Goal: Task Accomplishment & Management: Complete application form

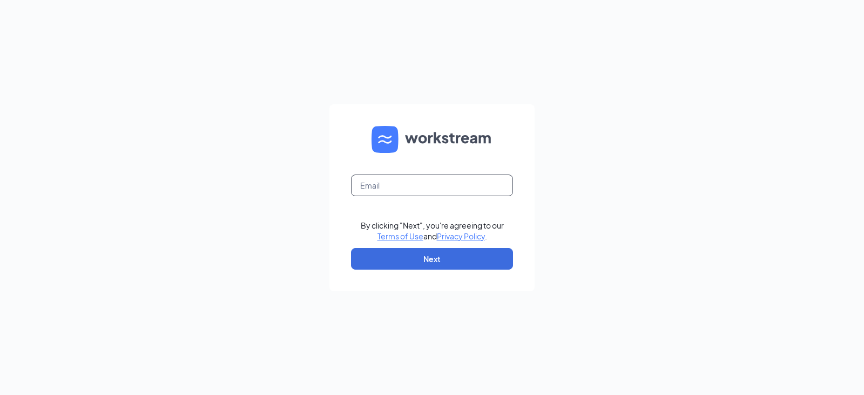
click at [411, 182] on input "text" at bounding box center [432, 185] width 162 height 22
type input "kaila.volkmer@runza.com"
click at [377, 231] on link "Terms of Use" at bounding box center [400, 236] width 46 height 10
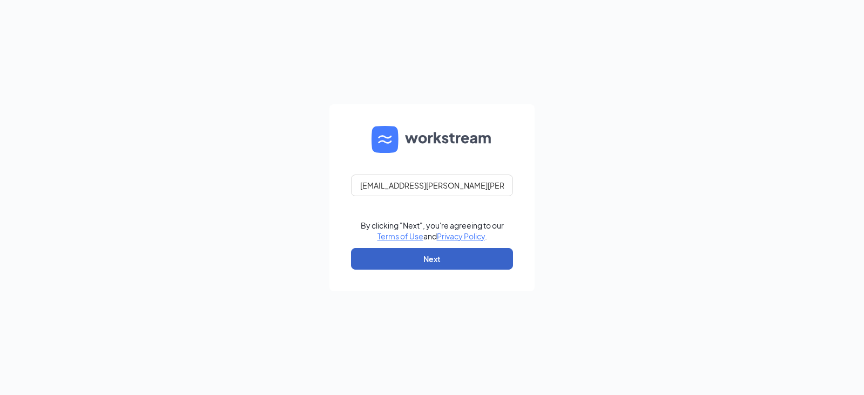
click at [458, 263] on button "Next" at bounding box center [432, 259] width 162 height 22
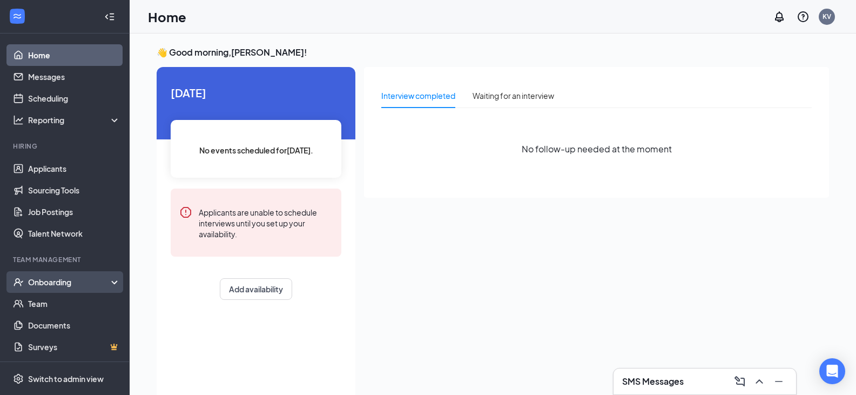
click at [71, 287] on div "Onboarding" at bounding box center [69, 281] width 83 height 11
click at [83, 306] on link "Overview" at bounding box center [74, 304] width 92 height 22
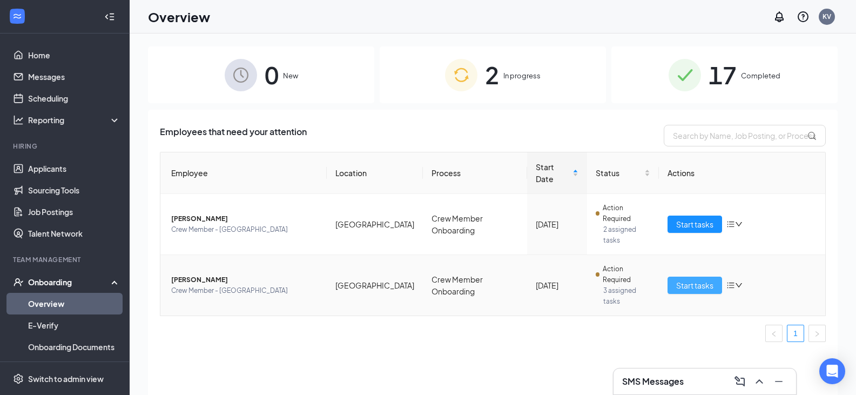
click at [693, 279] on span "Start tasks" at bounding box center [694, 285] width 37 height 12
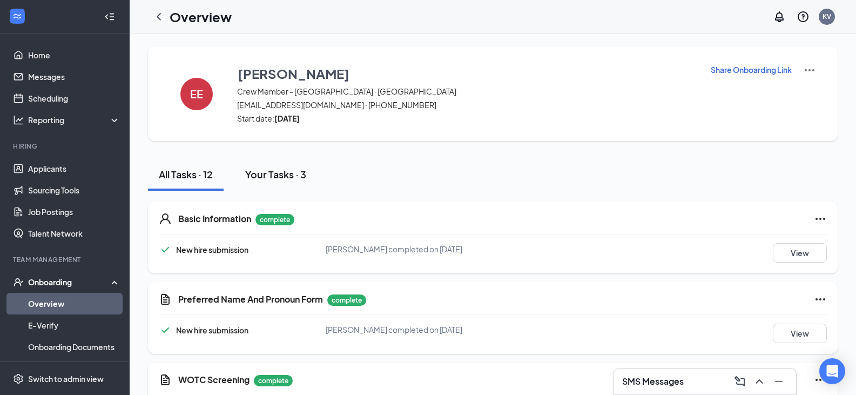
click at [286, 181] on button "Your Tasks · 3" at bounding box center [275, 174] width 83 height 32
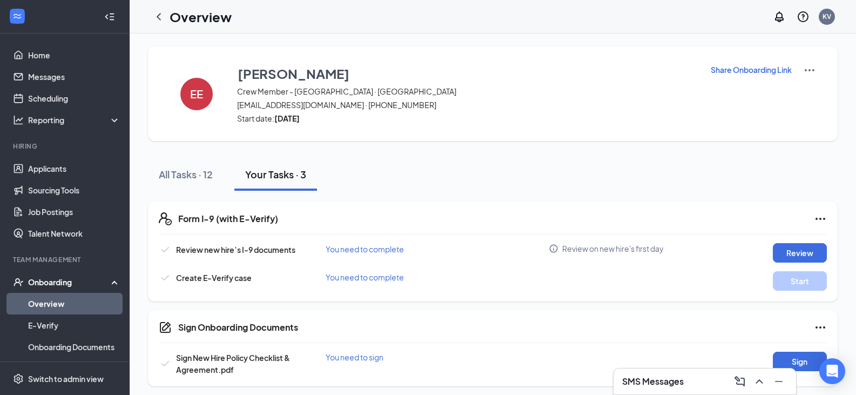
scroll to position [4, 0]
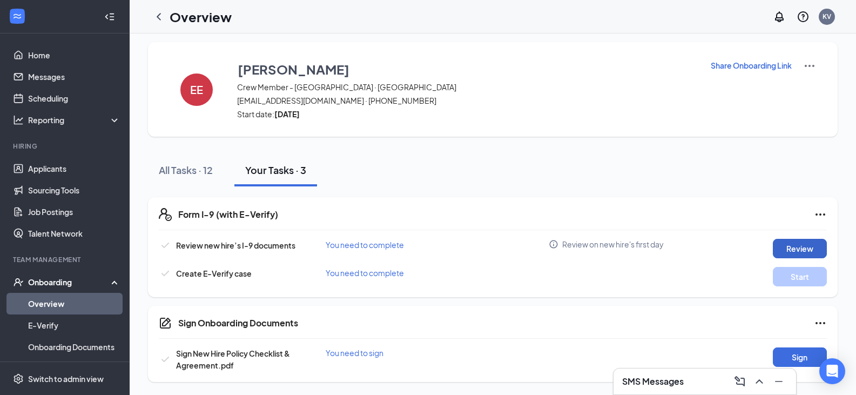
click at [799, 245] on button "Review" at bounding box center [800, 248] width 54 height 19
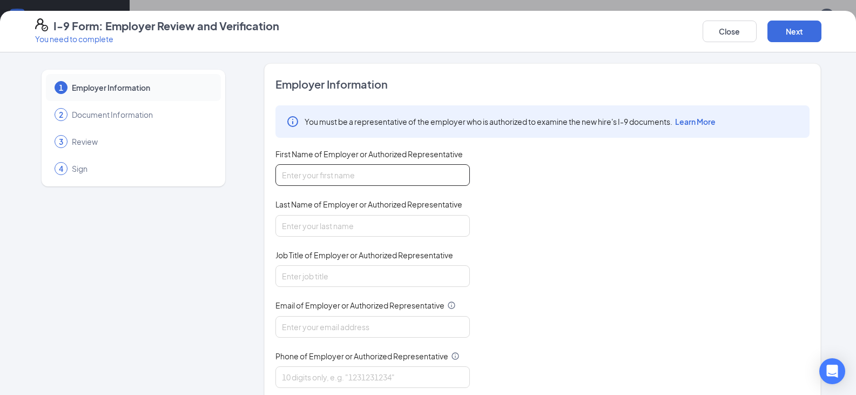
click at [360, 175] on input "First Name of Employer or Authorized Representative" at bounding box center [372, 175] width 194 height 22
type input "Kaila"
type input "[PERSON_NAME]"
type input "General"
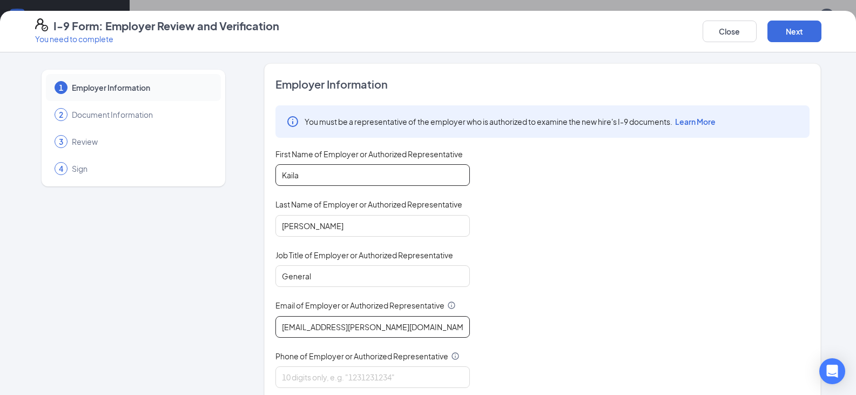
type input "[EMAIL_ADDRESS][PERSON_NAME][DOMAIN_NAME]"
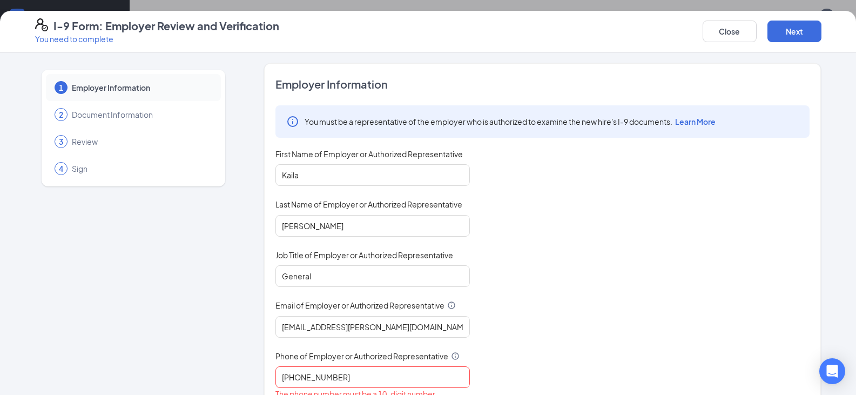
click at [595, 282] on div "You must be a representative of the employer who is authorized to examine the n…" at bounding box center [542, 252] width 534 height 295
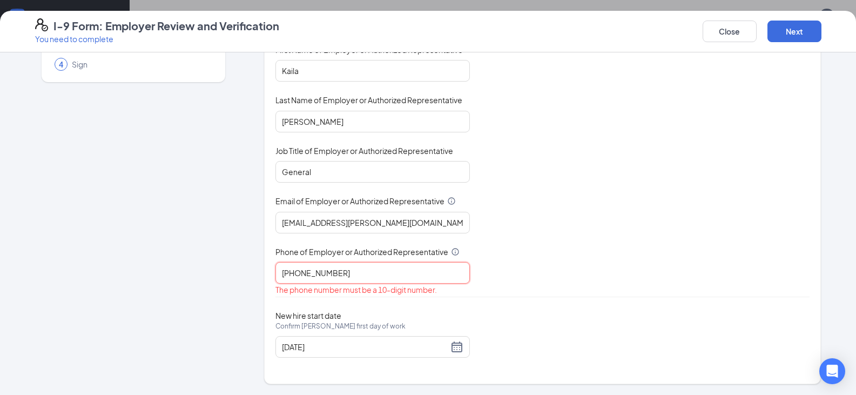
click at [312, 274] on input "[PHONE_NUMBER]" at bounding box center [372, 273] width 194 height 22
type input "4022692036"
click at [603, 259] on div "You must be a representative of the employer who is authorized to examine the n…" at bounding box center [542, 142] width 534 height 282
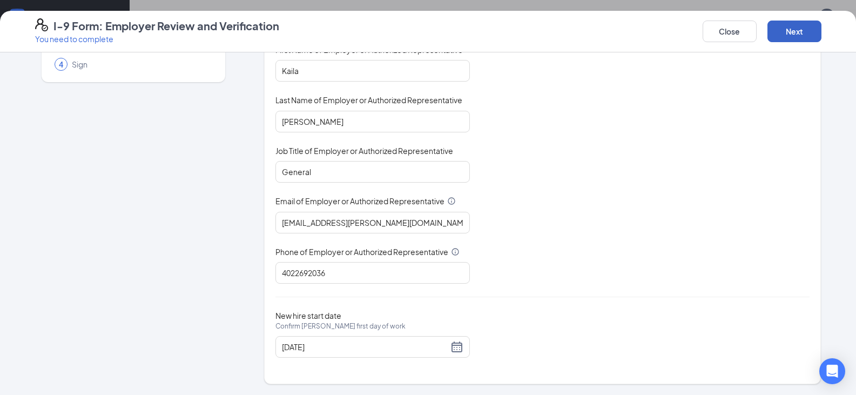
click at [804, 33] on button "Next" at bounding box center [794, 32] width 54 height 22
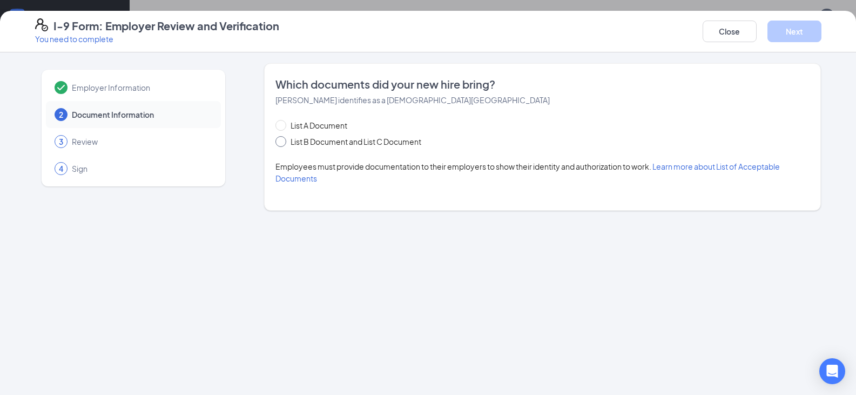
click at [281, 143] on input "List B Document and List C Document" at bounding box center [279, 140] width 8 height 8
radio input "true"
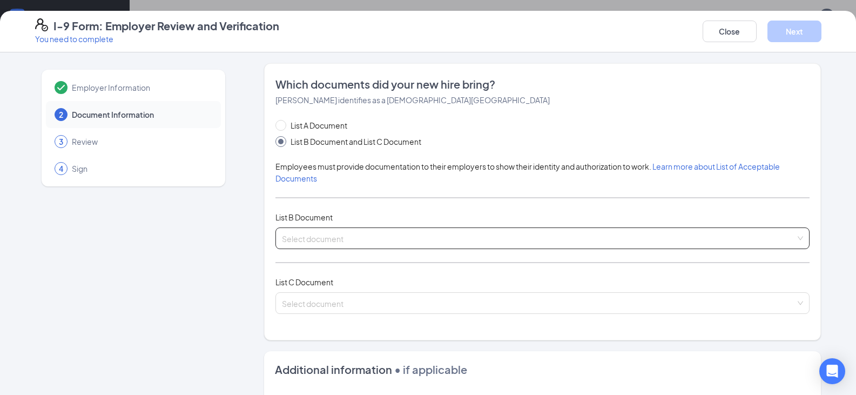
click at [351, 243] on input "search" at bounding box center [538, 236] width 513 height 16
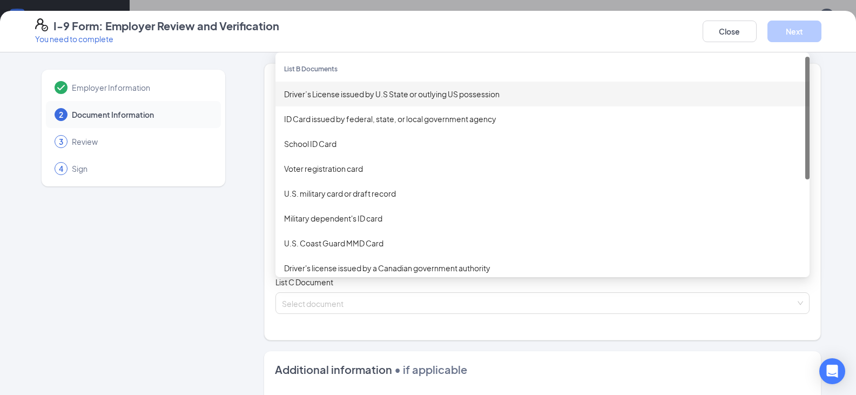
click at [405, 96] on div "Driver’s License issued by U.S State or outlying US possession" at bounding box center [542, 94] width 517 height 12
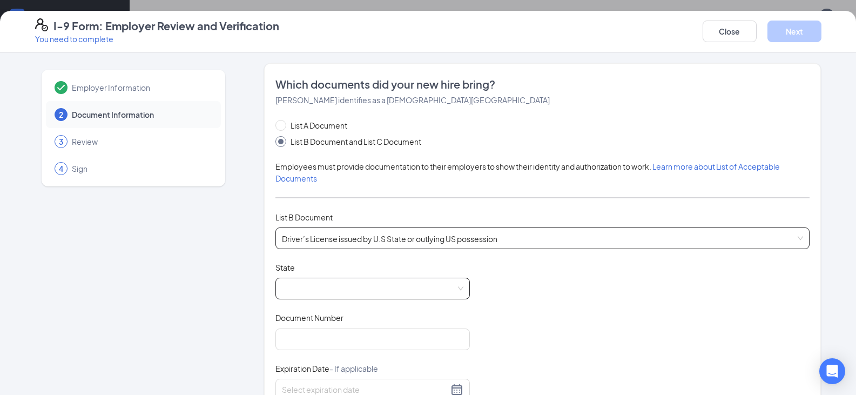
click at [409, 287] on span at bounding box center [372, 288] width 181 height 21
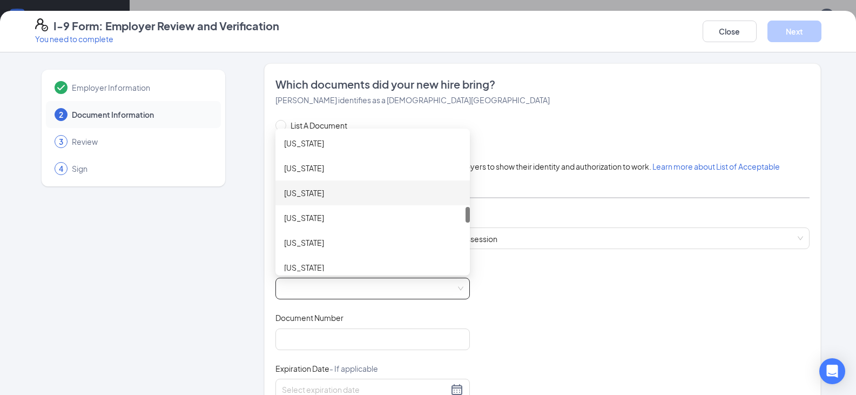
scroll to position [702, 0]
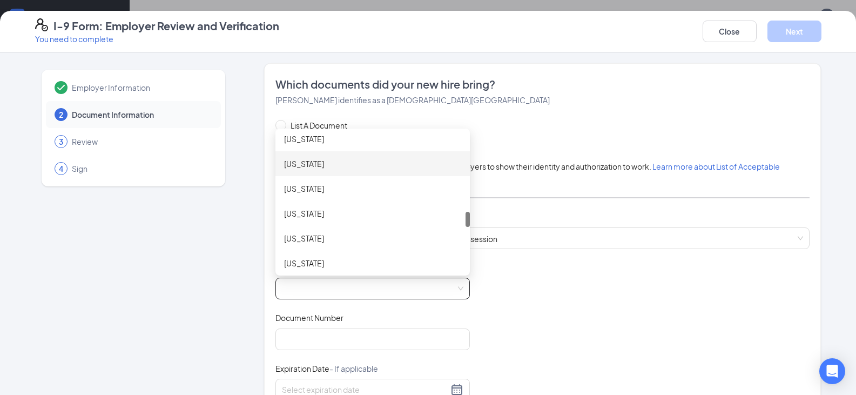
click at [331, 171] on div "[US_STATE]" at bounding box center [372, 163] width 194 height 25
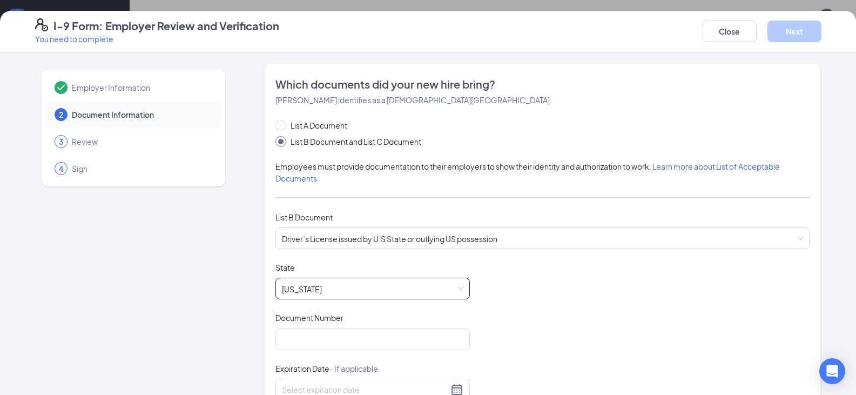
click at [547, 296] on div "Document Title Driver’s License issued by [DEMOGRAPHIC_DATA] State or outlying …" at bounding box center [542, 364] width 534 height 205
click at [361, 337] on input "Document Number" at bounding box center [372, 339] width 194 height 22
click at [387, 334] on input "Document Number" at bounding box center [372, 339] width 194 height 22
type input "H14326515"
click at [685, 294] on div "Document Title Driver’s License issued by U.S State or outlying US possession S…" at bounding box center [542, 364] width 534 height 205
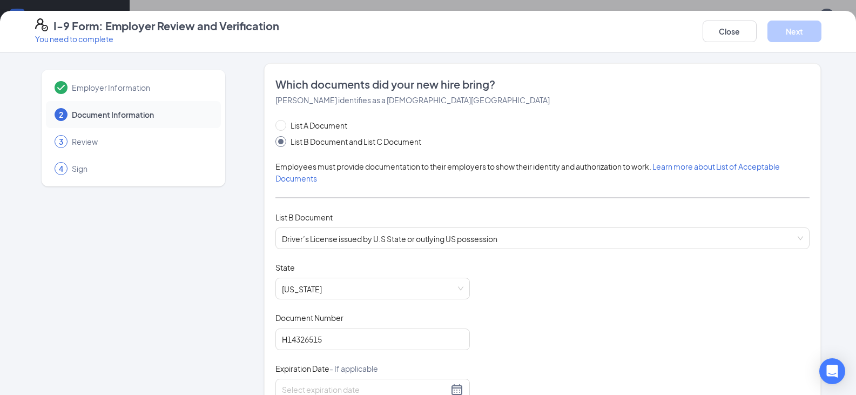
scroll to position [108, 0]
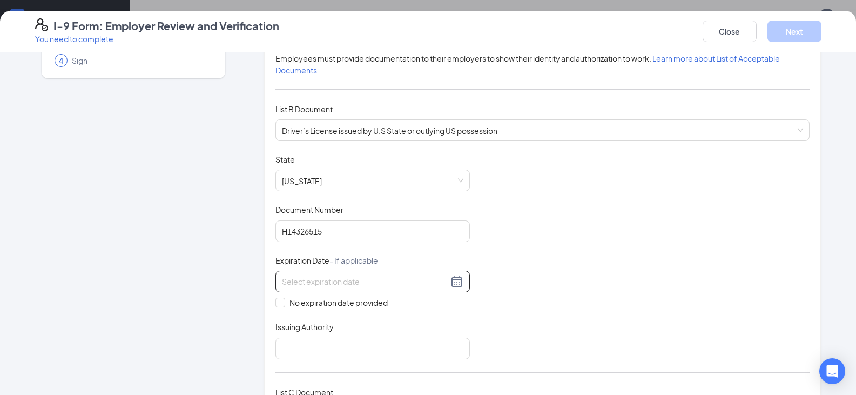
click at [299, 279] on input at bounding box center [365, 281] width 166 height 12
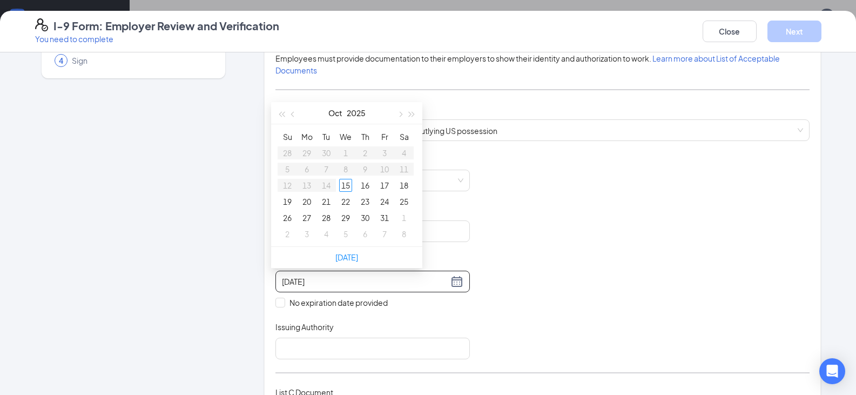
type input "[DATE]"
click at [354, 108] on button "2025" at bounding box center [356, 113] width 19 height 22
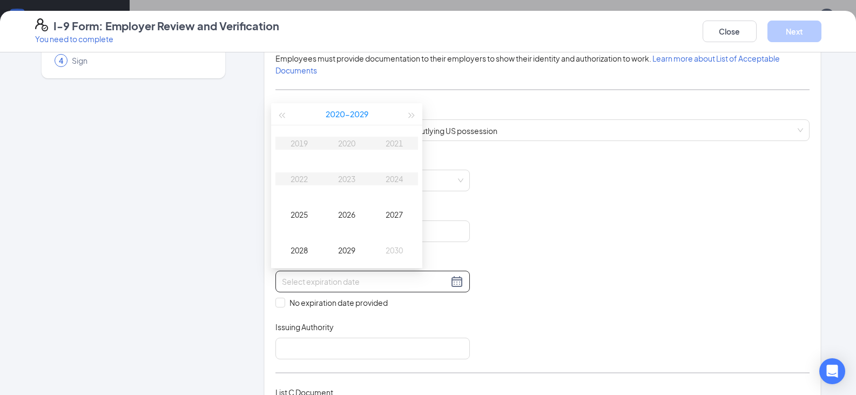
click at [354, 111] on button "[DATE] - [DATE]" at bounding box center [347, 114] width 43 height 22
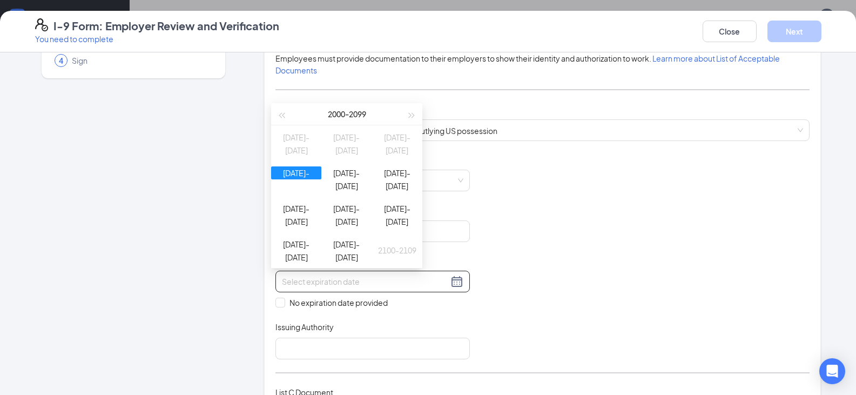
click at [354, 111] on div "[DATE] - [DATE]" at bounding box center [346, 114] width 118 height 22
type input "[DATE]"
click at [296, 185] on td "[DATE]-[DATE]" at bounding box center [296, 179] width 50 height 36
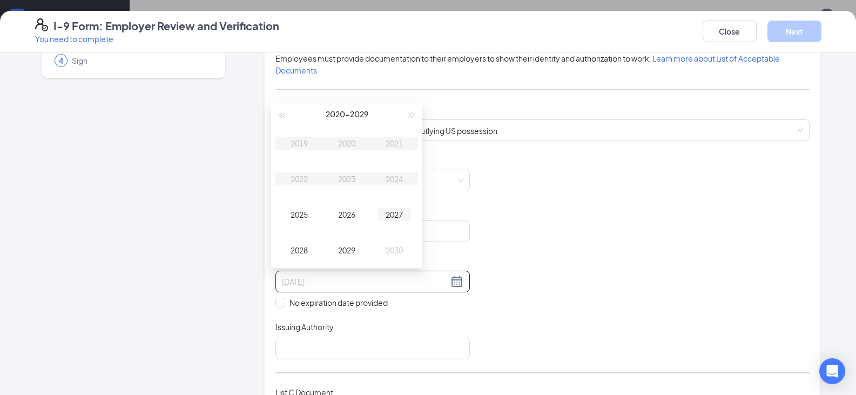
click at [397, 215] on div "2027" at bounding box center [394, 214] width 32 height 13
click at [353, 190] on td "May" at bounding box center [347, 179] width 48 height 36
type input "[DATE]"
click at [310, 199] on div "17" at bounding box center [306, 201] width 13 height 13
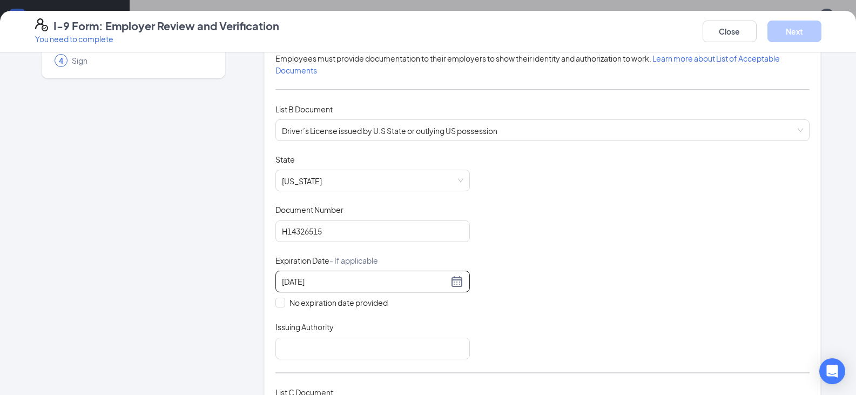
click at [597, 261] on div "Document Title Driver’s License issued by U.S State or outlying US possession S…" at bounding box center [542, 256] width 534 height 205
click at [396, 341] on input "Issuing Authority" at bounding box center [372, 348] width 194 height 22
type input "[US_STATE]"
click at [596, 247] on div "Document Title Driver’s License issued by U.S State or outlying US possession S…" at bounding box center [542, 256] width 534 height 205
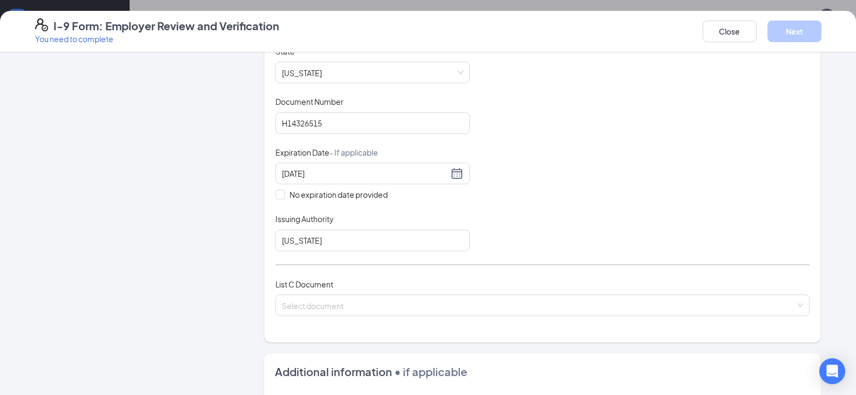
scroll to position [270, 0]
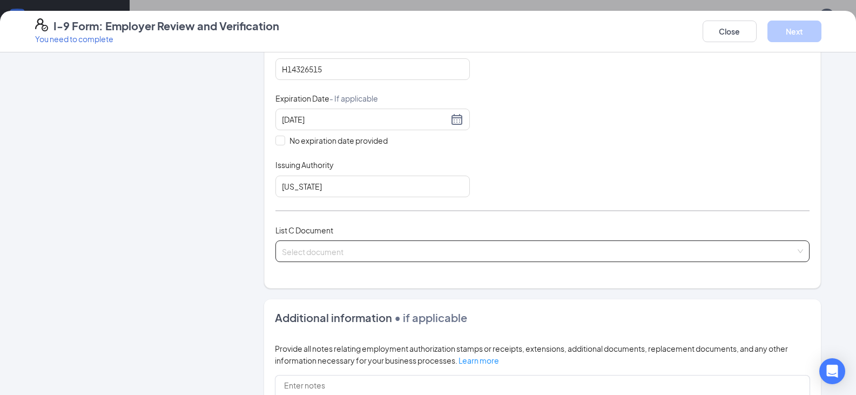
click at [529, 245] on input "search" at bounding box center [538, 249] width 513 height 16
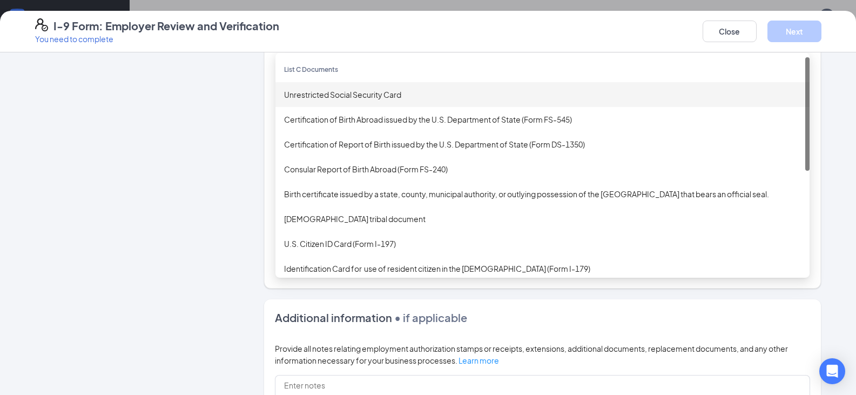
click at [364, 98] on div "Unrestricted Social Security Card" at bounding box center [542, 95] width 517 height 12
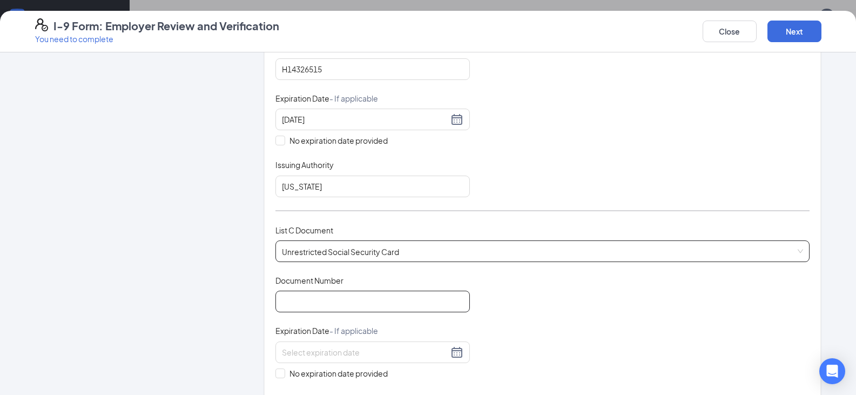
click at [351, 298] on input "Document Number" at bounding box center [372, 301] width 194 height 22
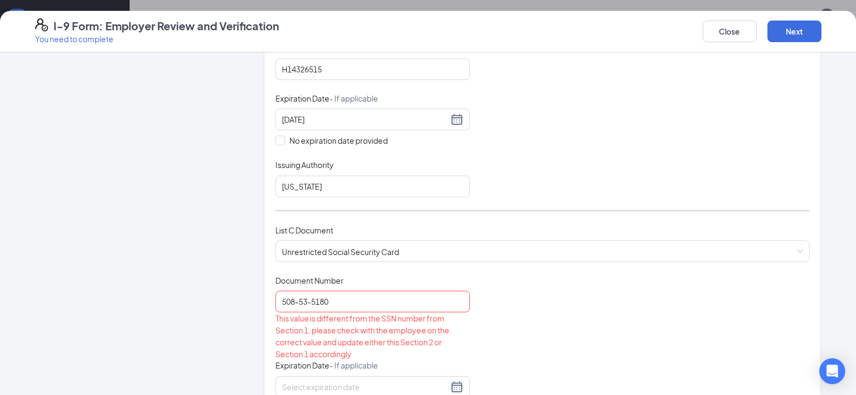
click at [553, 319] on div "Document Title Unrestricted Social Security Card Document Number 508-53-5180 Th…" at bounding box center [542, 369] width 534 height 189
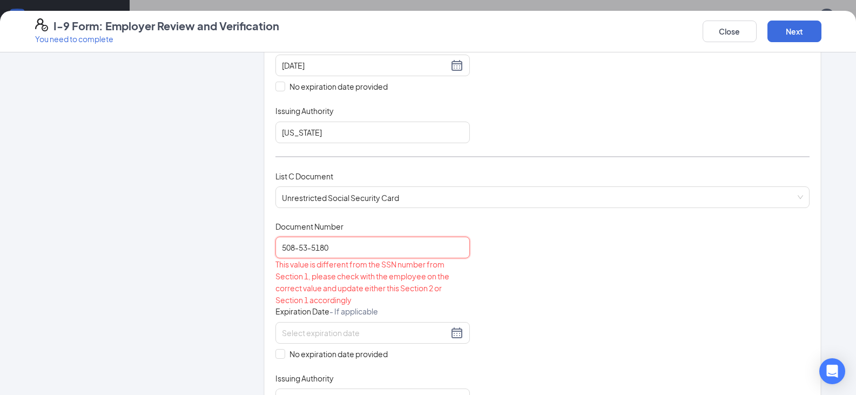
click at [307, 247] on input "508-53-5180" at bounding box center [372, 247] width 194 height 22
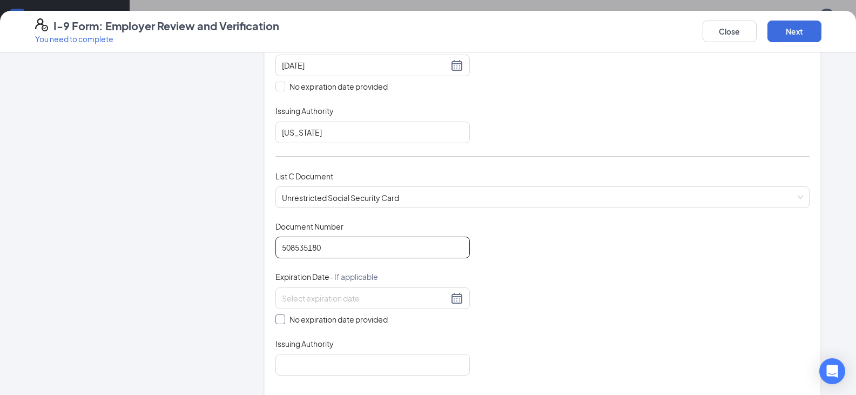
type input "508535180"
click at [277, 319] on input "No expiration date provided" at bounding box center [279, 318] width 8 height 8
checkbox input "true"
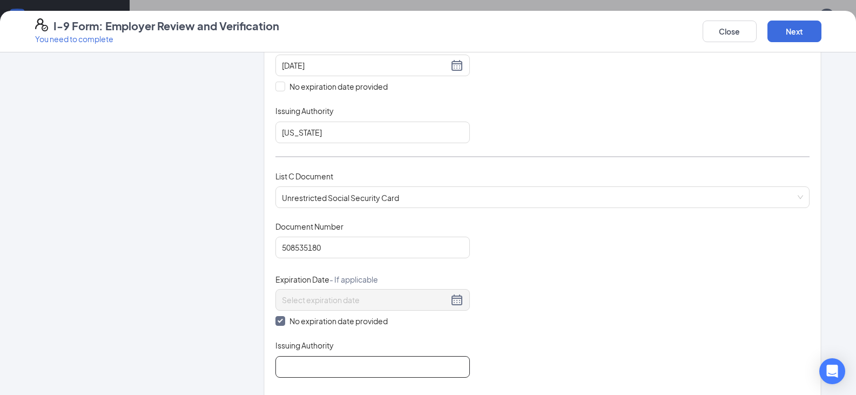
click at [290, 371] on input "Issuing Authority" at bounding box center [372, 367] width 194 height 22
type input "Social Security Office"
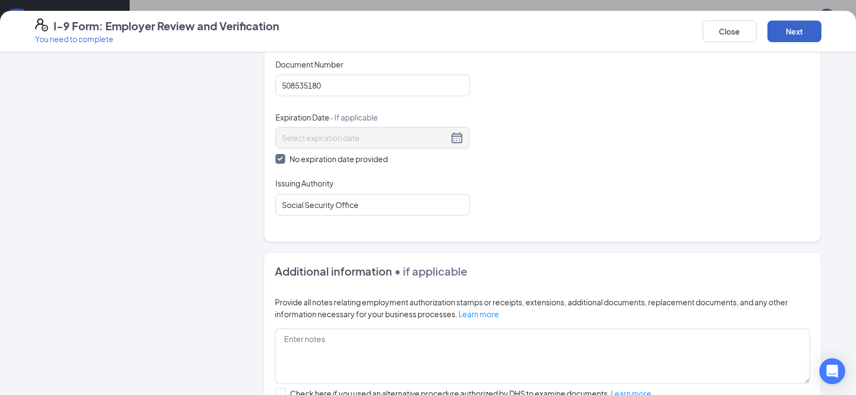
click at [786, 36] on button "Next" at bounding box center [794, 32] width 54 height 22
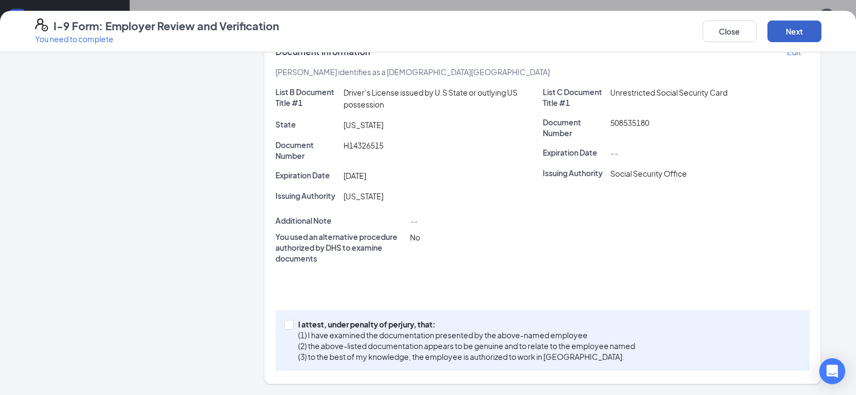
scroll to position [231, 0]
click at [289, 324] on span at bounding box center [289, 325] width 10 height 10
click at [289, 324] on input "I attest, under penalty of [PERSON_NAME], that: (1) I have examined the documen…" at bounding box center [288, 324] width 8 height 8
checkbox input "true"
click at [787, 24] on button "Next" at bounding box center [794, 32] width 54 height 22
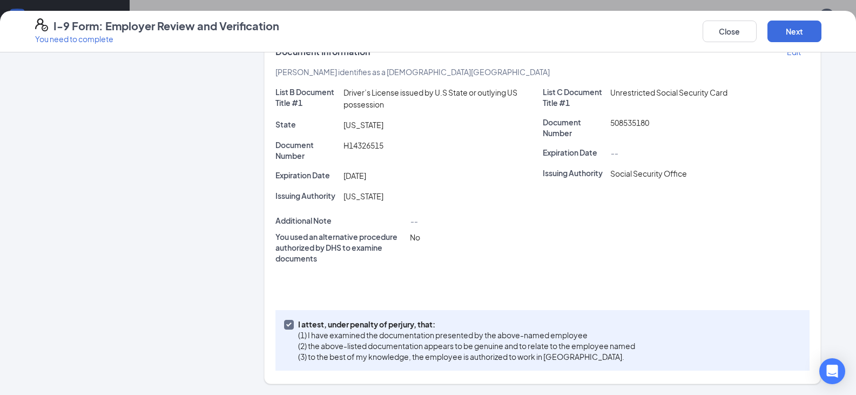
scroll to position [0, 0]
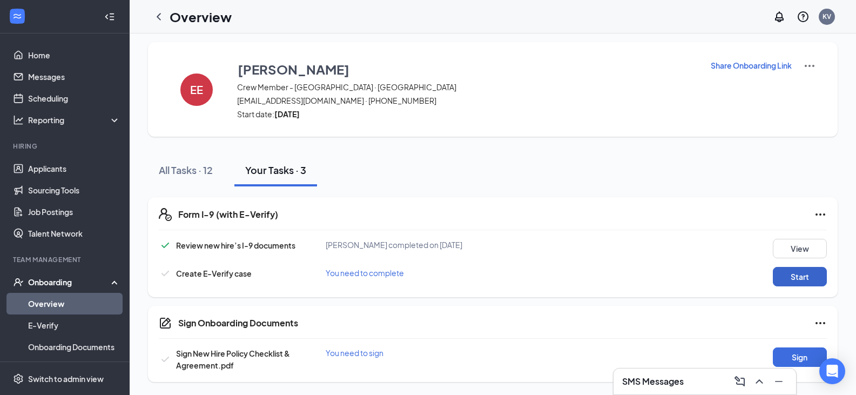
click at [796, 272] on button "Start" at bounding box center [800, 276] width 54 height 19
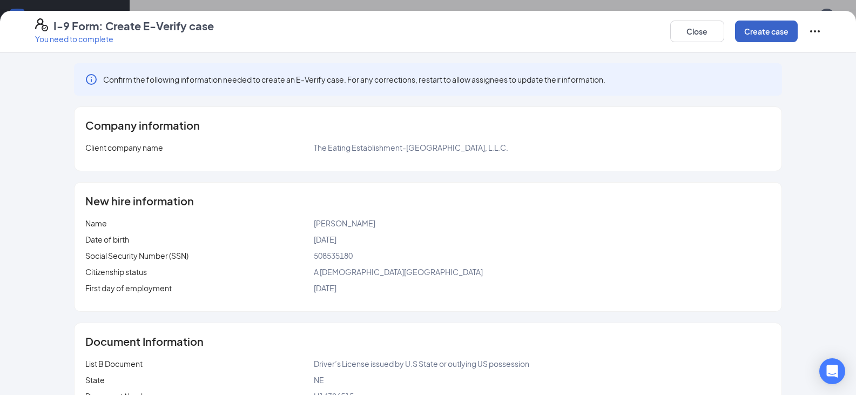
click at [760, 35] on button "Create case" at bounding box center [766, 32] width 63 height 22
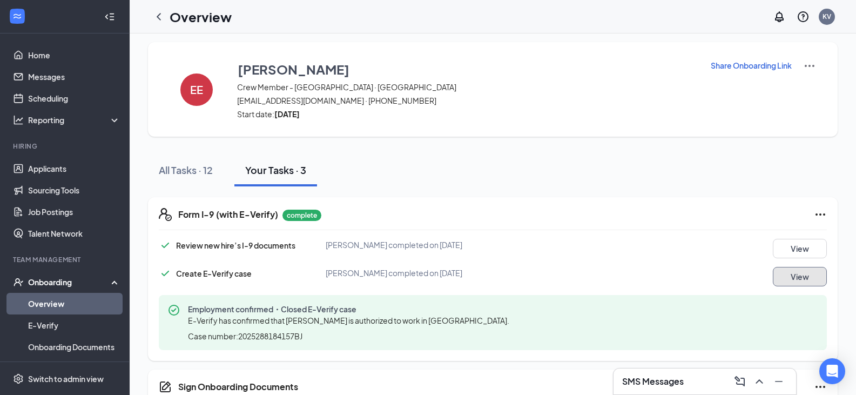
scroll to position [68, 0]
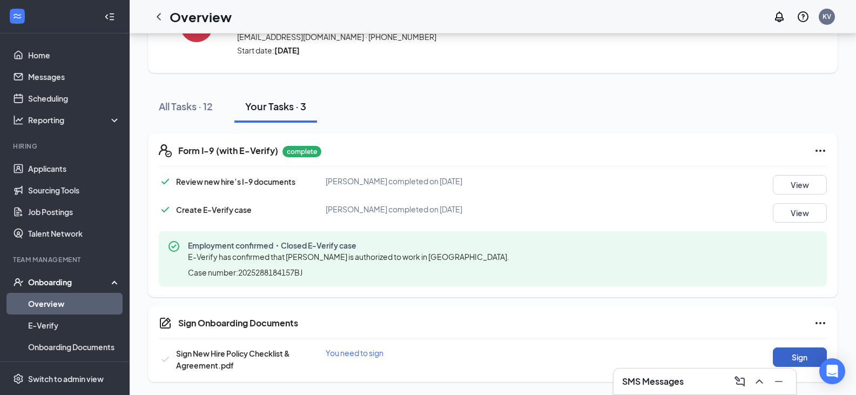
click at [794, 350] on button "Sign" at bounding box center [800, 356] width 54 height 19
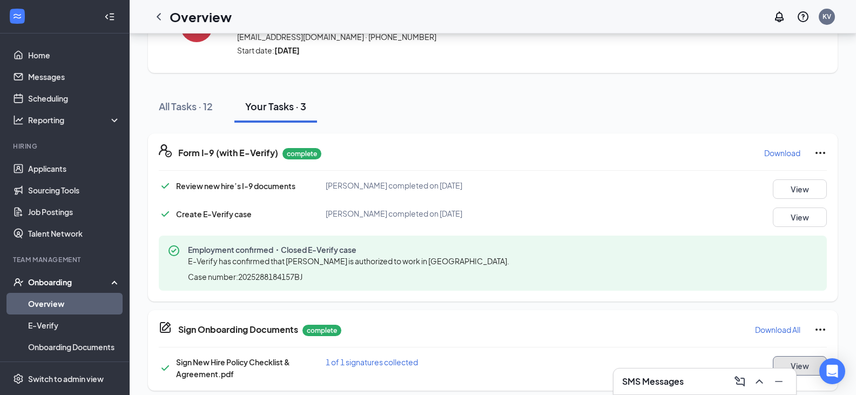
scroll to position [77, 0]
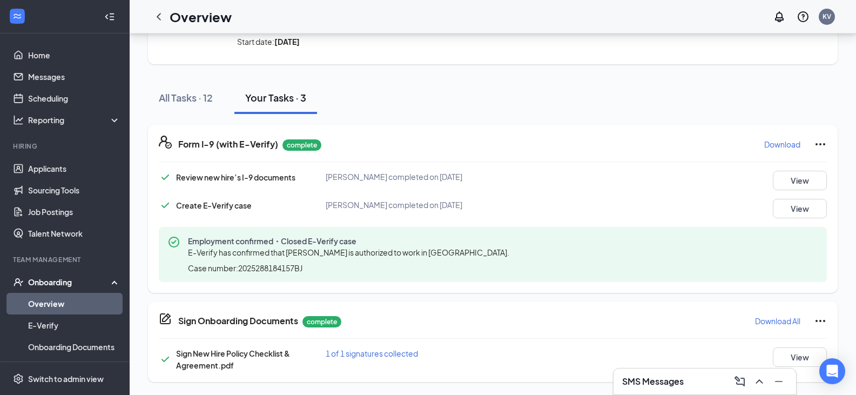
click at [785, 321] on p "Download All" at bounding box center [777, 320] width 45 height 11
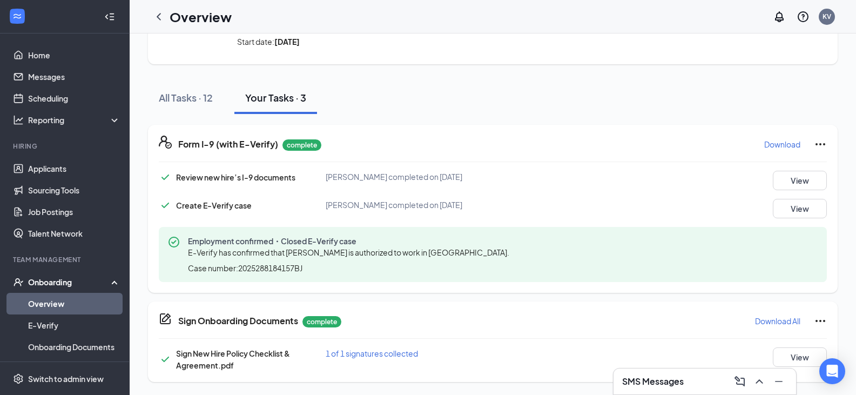
scroll to position [0, 0]
